Goal: Transaction & Acquisition: Purchase product/service

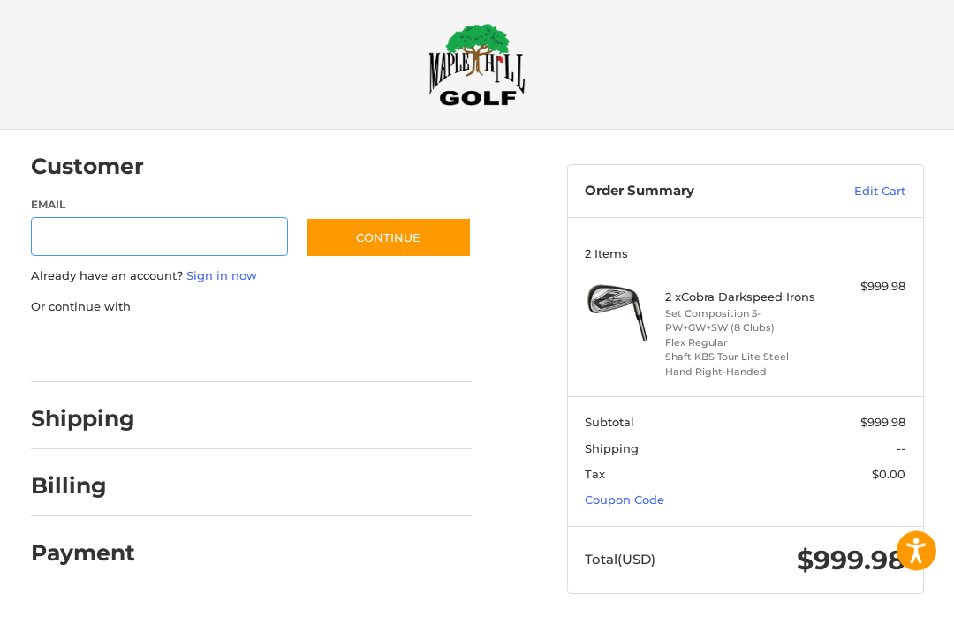
scroll to position [11, 0]
click at [891, 191] on link "Edit Cart" at bounding box center [854, 192] width 102 height 18
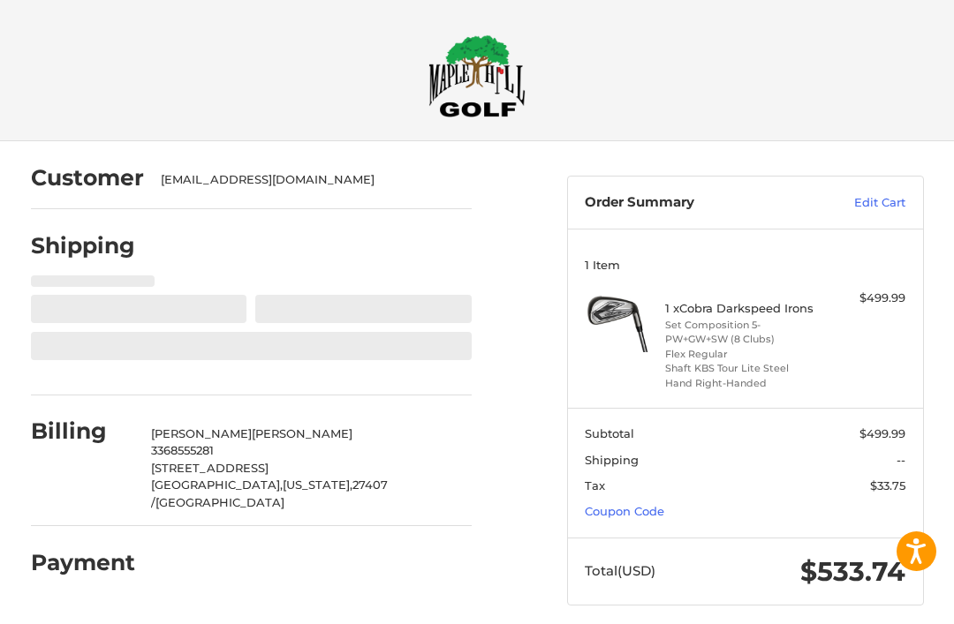
select select "**"
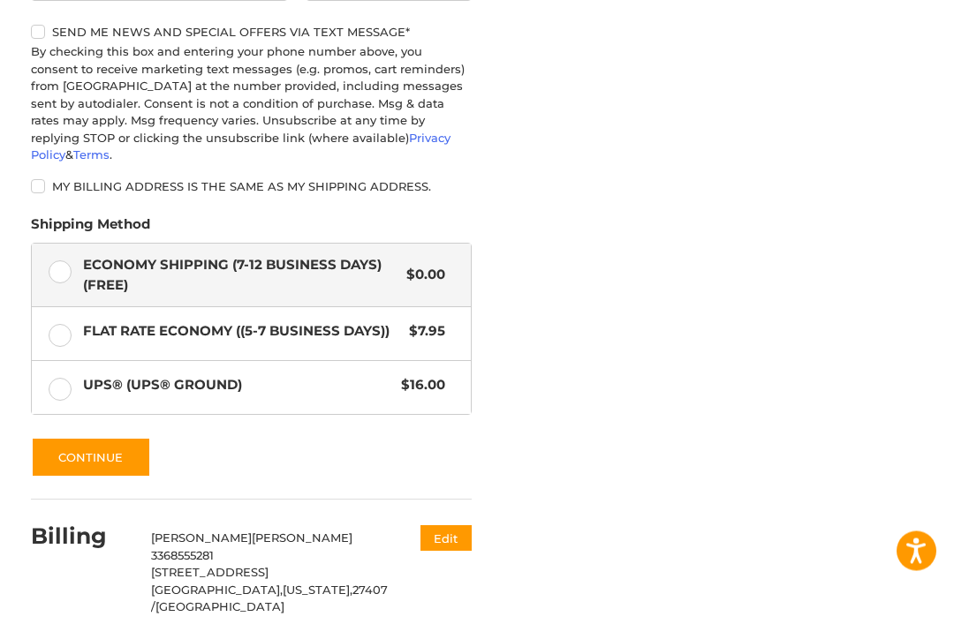
scroll to position [857, 0]
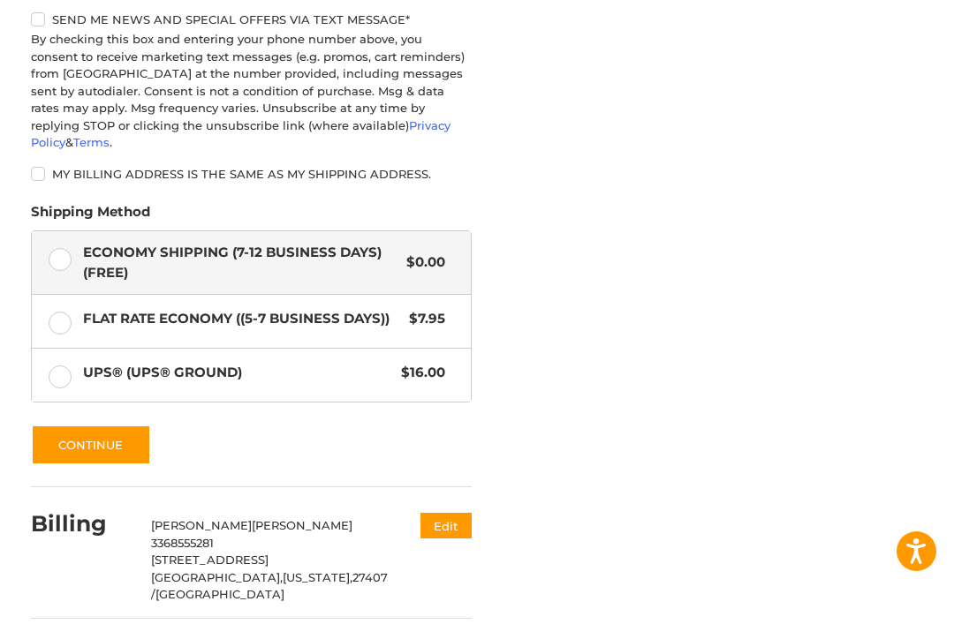
click at [65, 305] on label "Flat Rate Economy ((5-7 Business Days)) $7.95" at bounding box center [251, 321] width 439 height 53
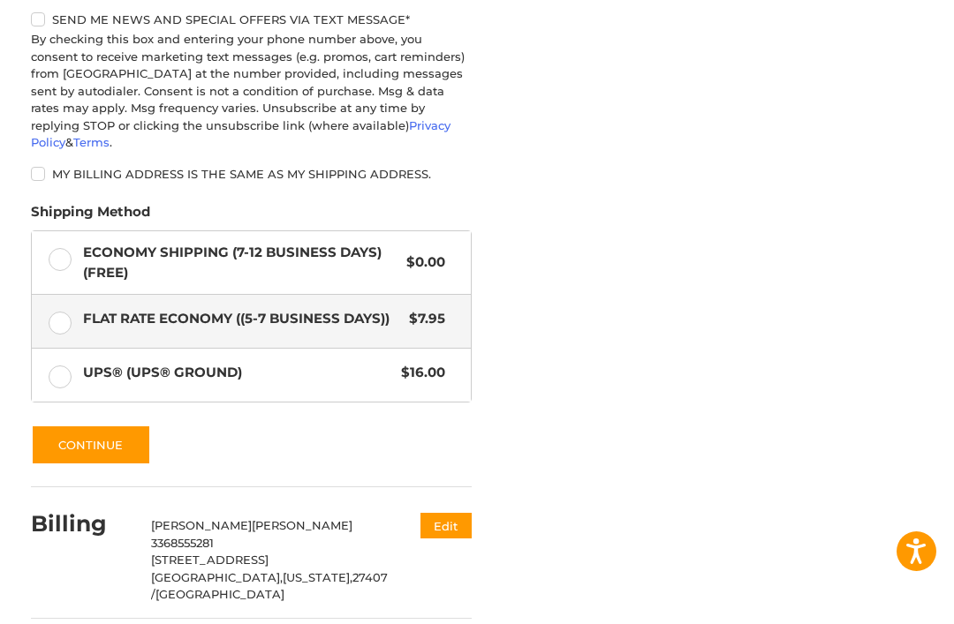
click at [118, 425] on button "Continue" at bounding box center [91, 445] width 120 height 41
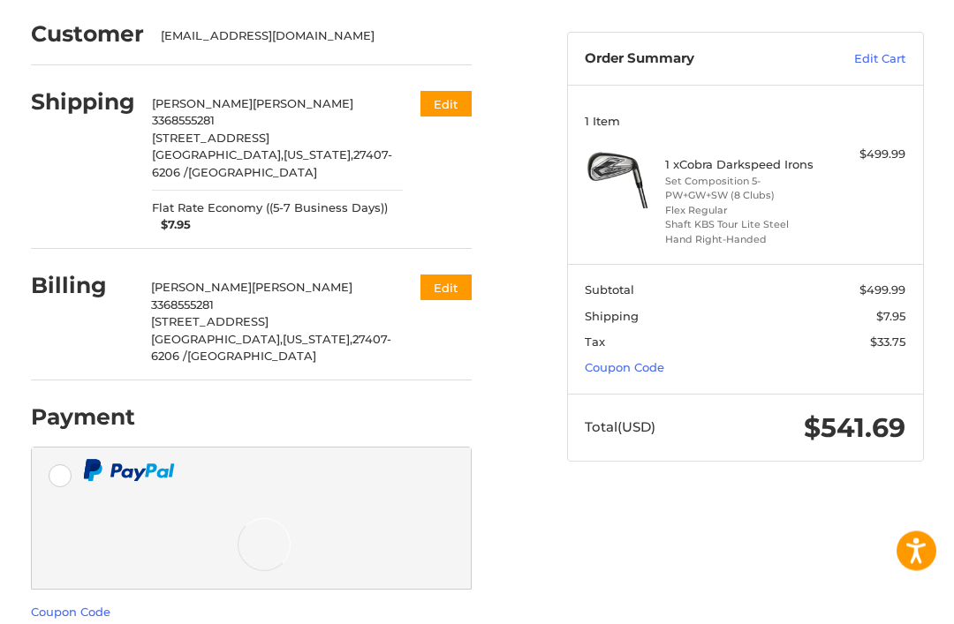
scroll to position [159, 0]
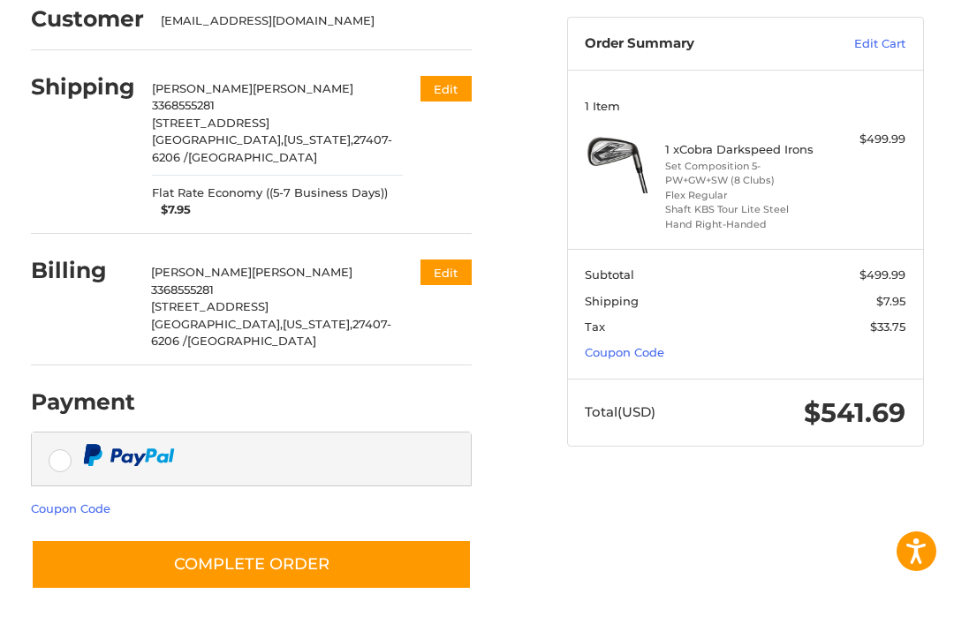
click at [279, 546] on button "Complete order" at bounding box center [251, 565] width 441 height 50
